Goal: Find specific page/section: Find specific page/section

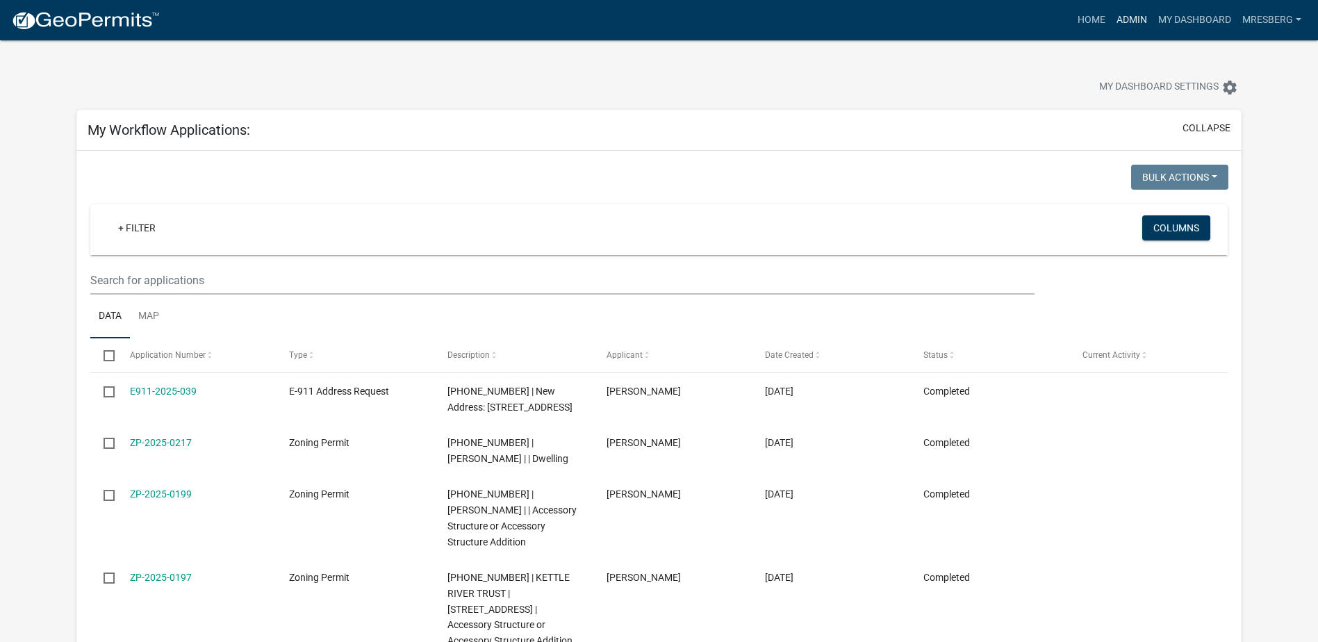
click at [1128, 19] on link "Admin" at bounding box center [1132, 20] width 42 height 26
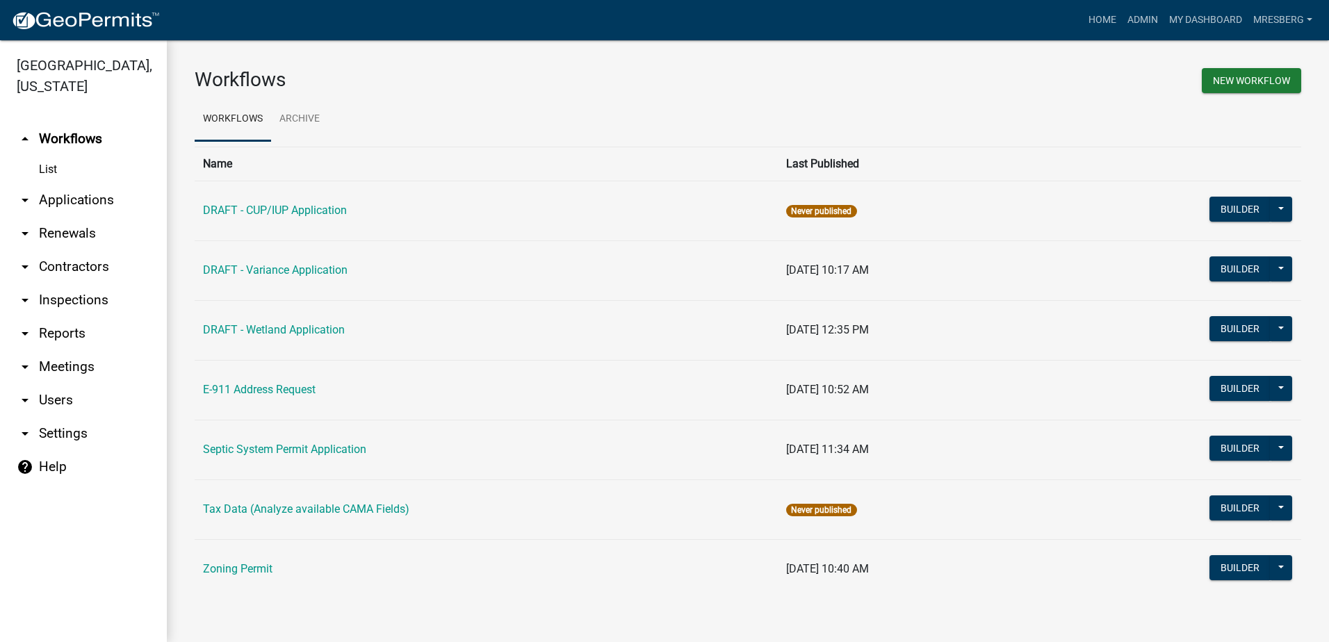
click at [67, 200] on link "arrow_drop_down Applications" at bounding box center [83, 199] width 167 height 33
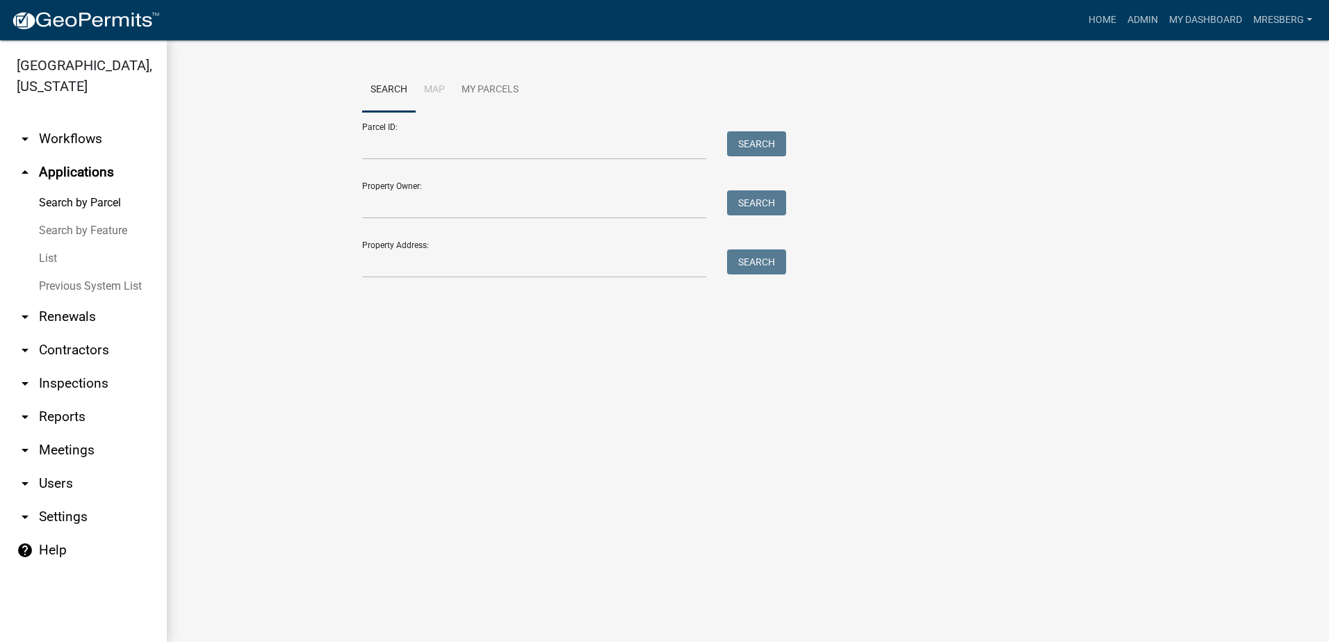
click at [48, 259] on link "List" at bounding box center [83, 259] width 167 height 28
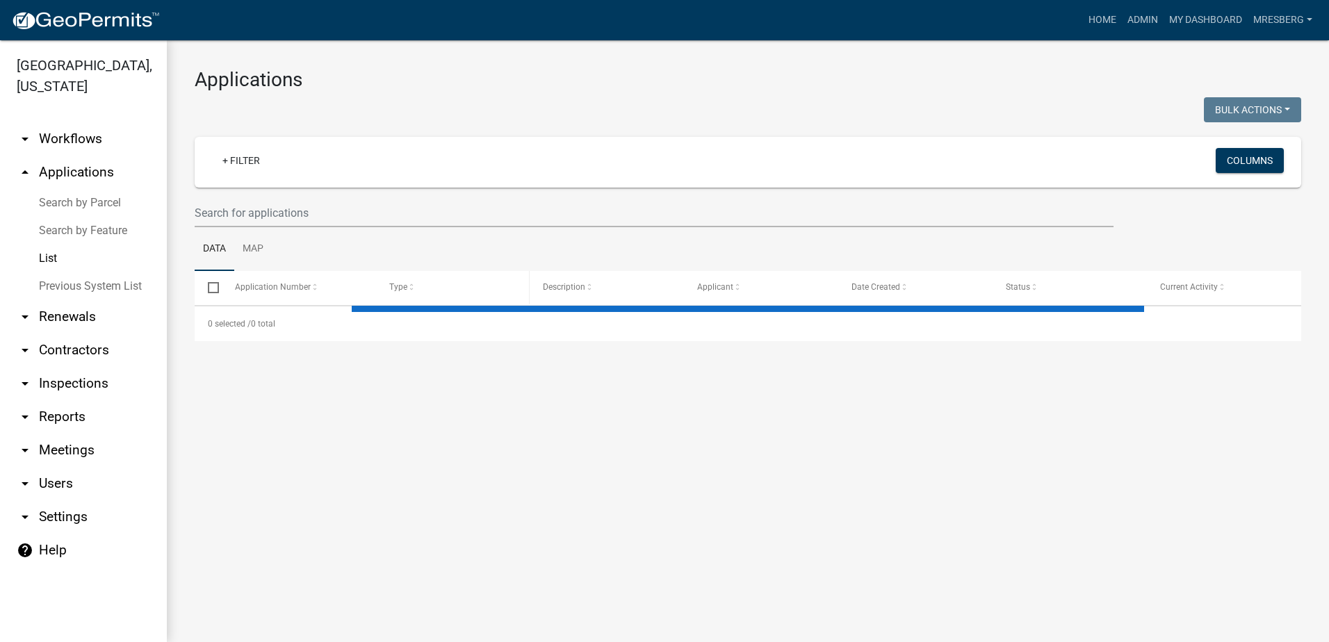
select select "3: 100"
